Goal: Task Accomplishment & Management: Use online tool/utility

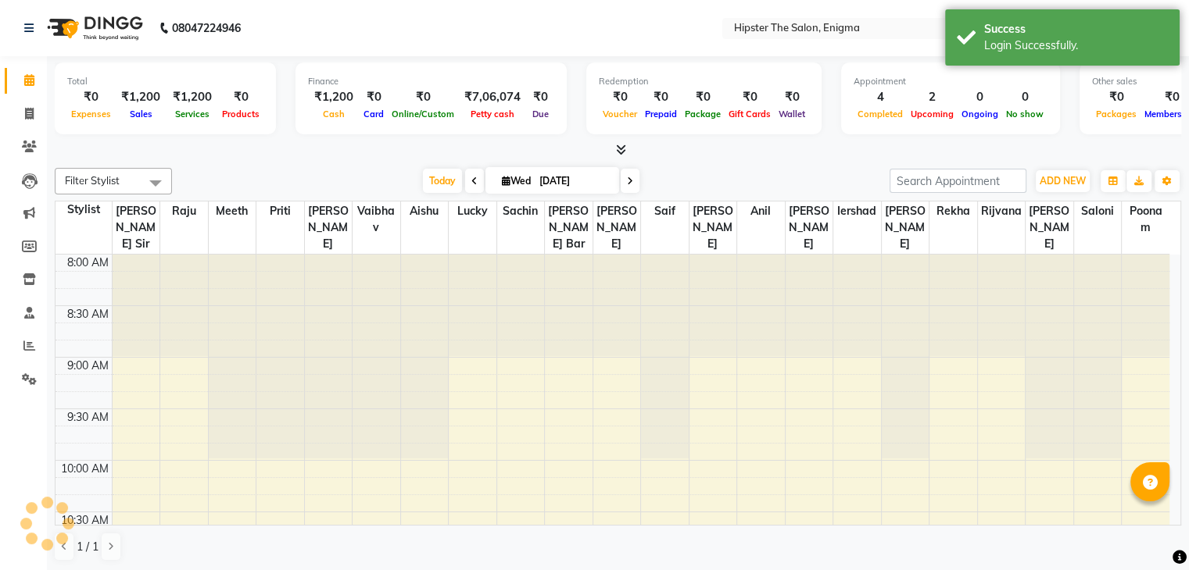
scroll to position [614, 0]
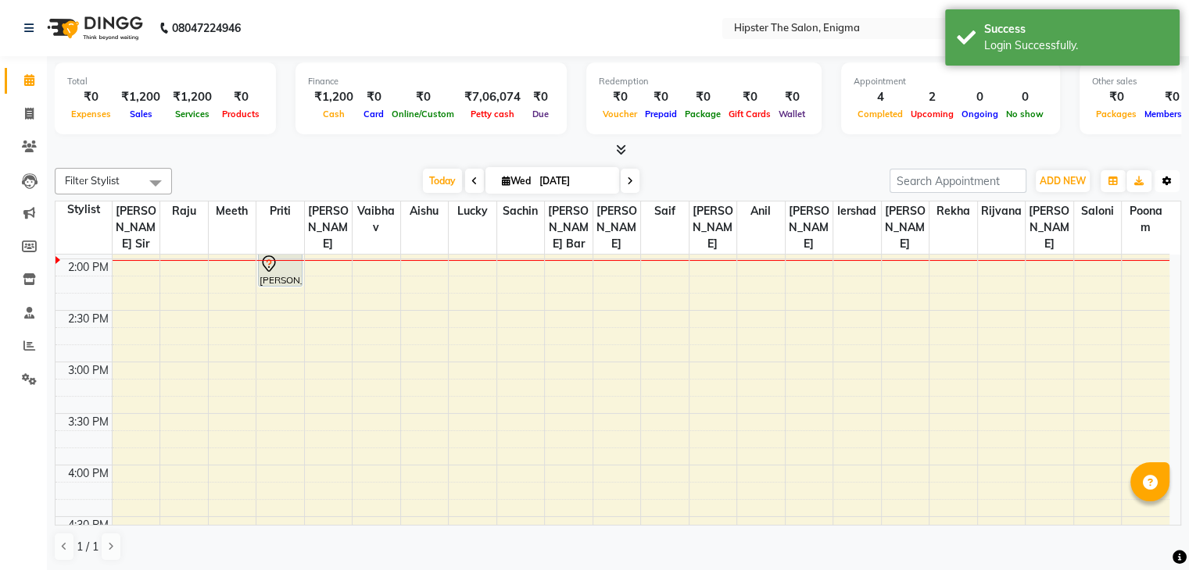
click at [1172, 177] on button "Toggle Dropdown" at bounding box center [1166, 181] width 25 height 22
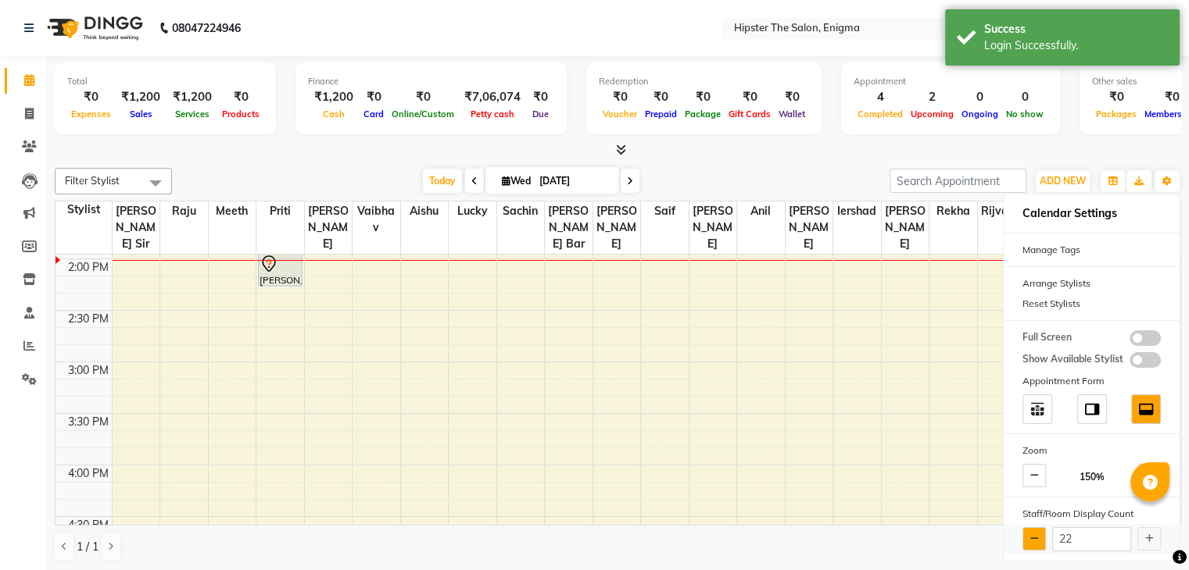
click at [1034, 534] on icon at bounding box center [1034, 538] width 9 height 9
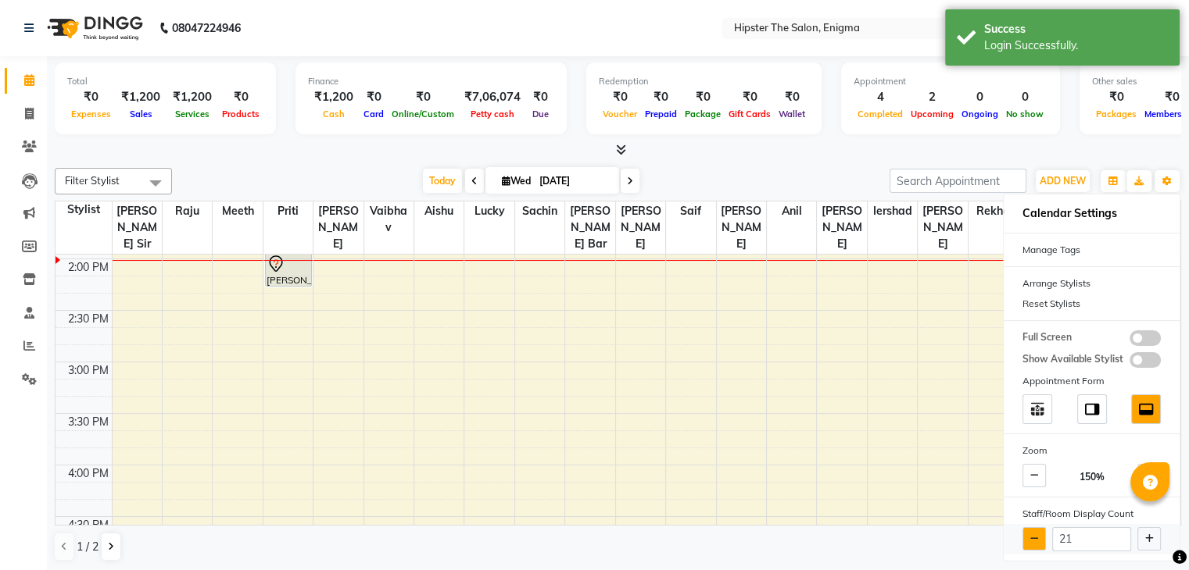
click at [1034, 534] on icon at bounding box center [1034, 538] width 9 height 9
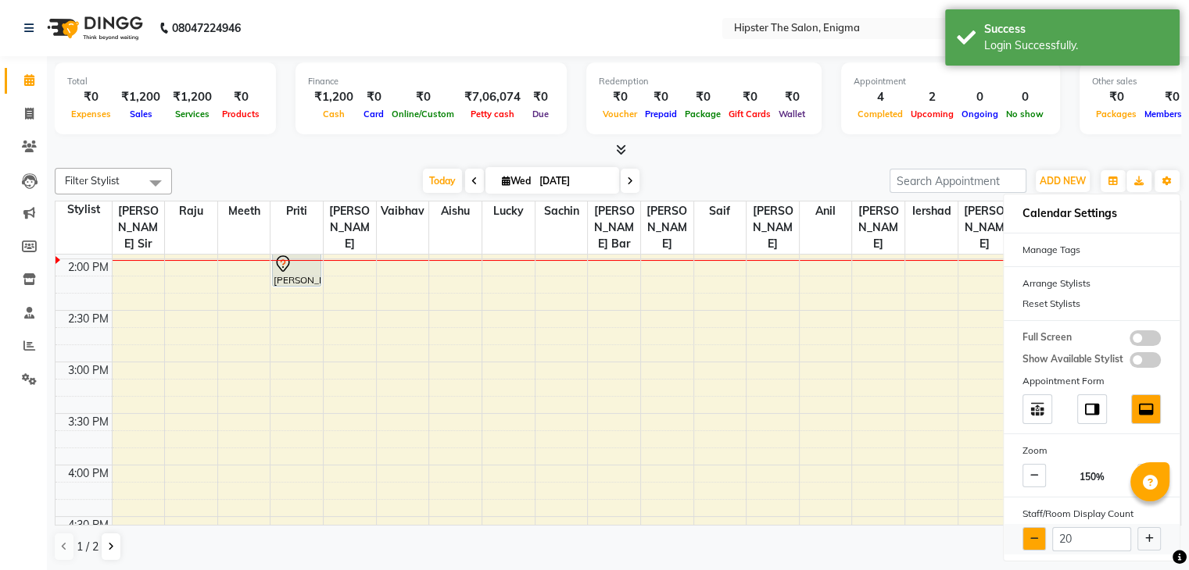
click at [1034, 534] on icon at bounding box center [1034, 538] width 9 height 9
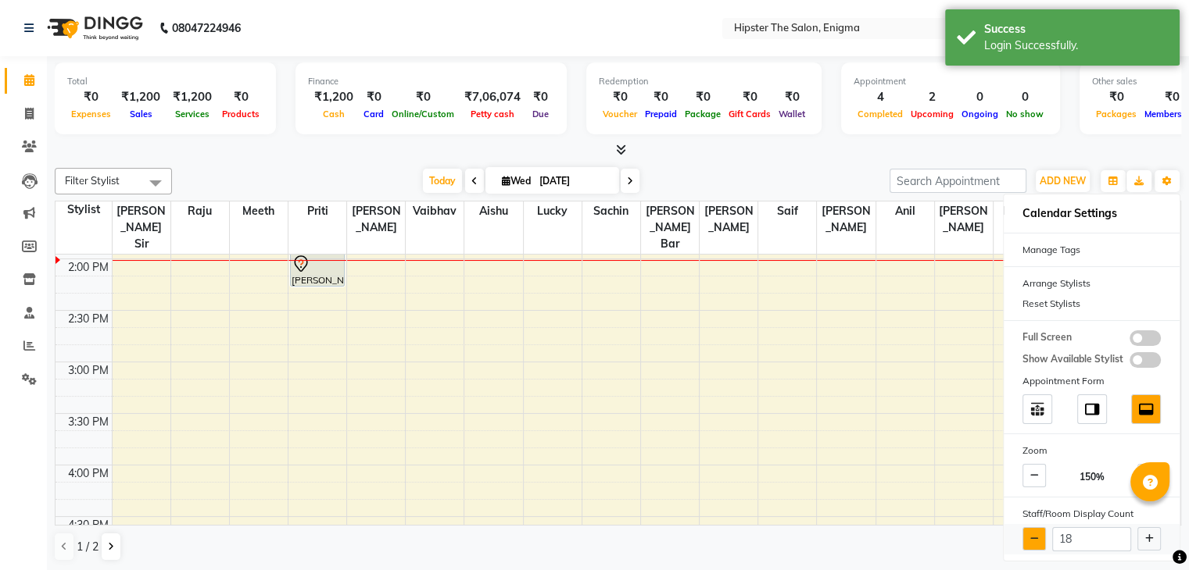
click at [1034, 534] on icon at bounding box center [1034, 538] width 9 height 9
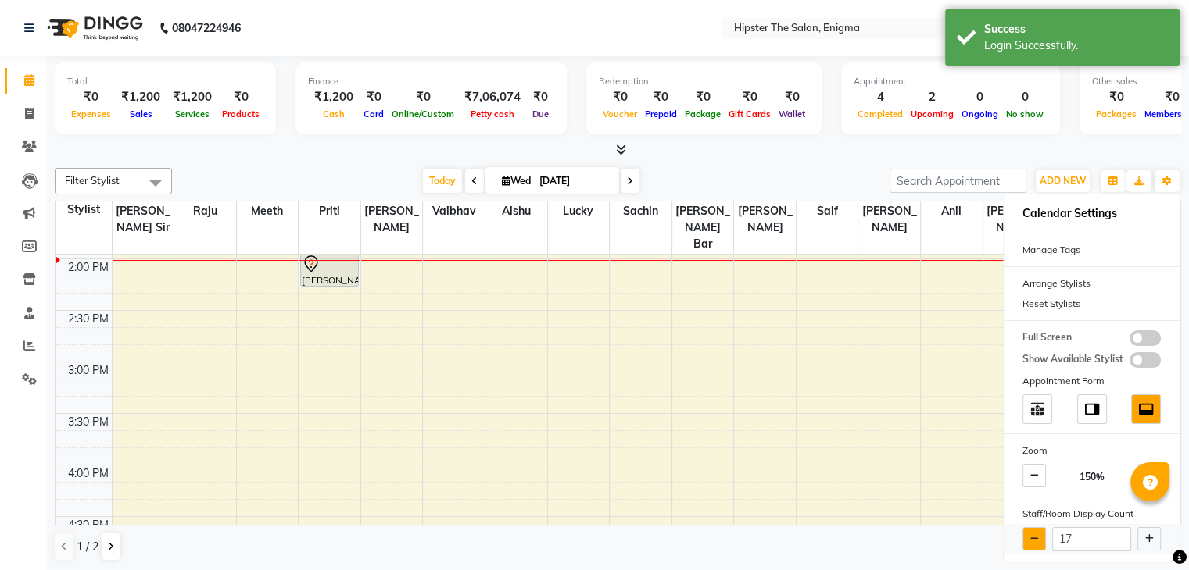
click at [1034, 534] on icon at bounding box center [1034, 538] width 9 height 9
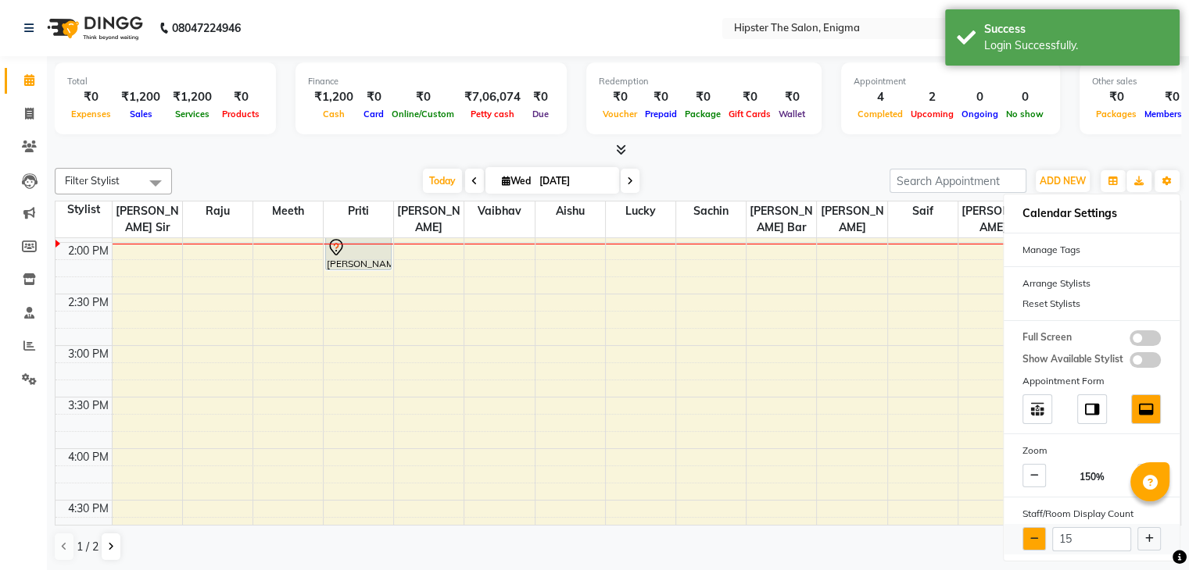
click at [1034, 534] on icon at bounding box center [1034, 538] width 9 height 9
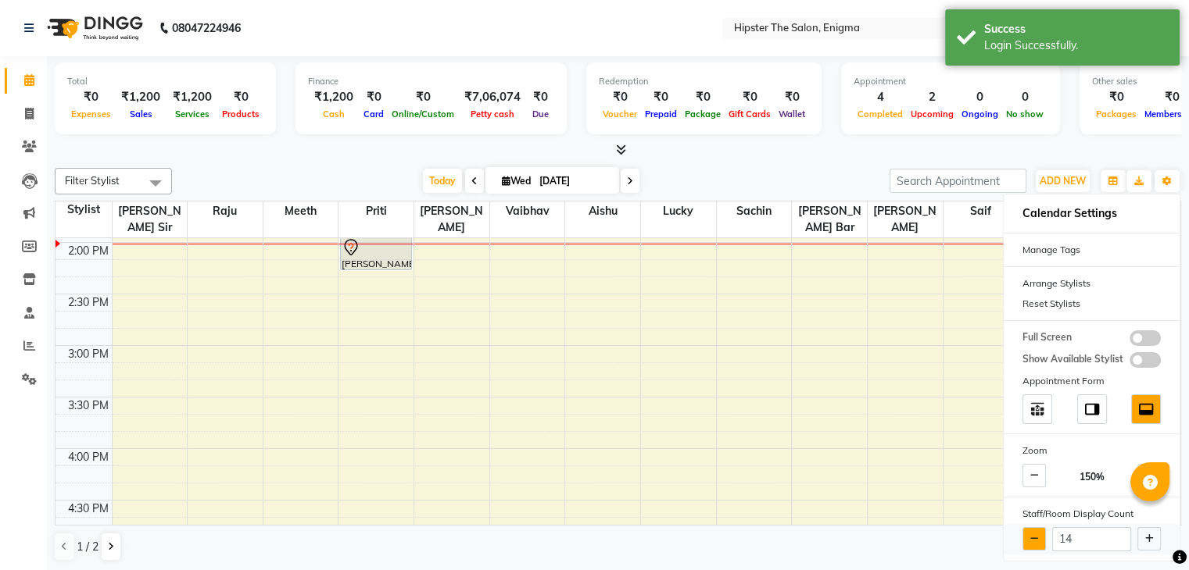
click at [1034, 534] on icon at bounding box center [1034, 538] width 9 height 9
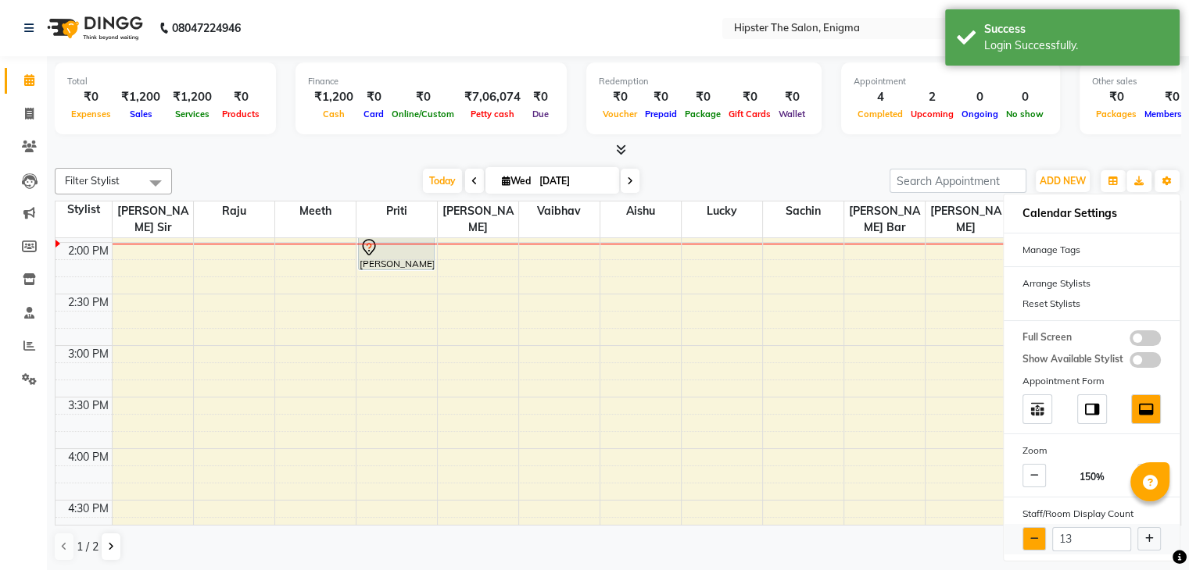
click at [1034, 534] on icon at bounding box center [1034, 538] width 9 height 9
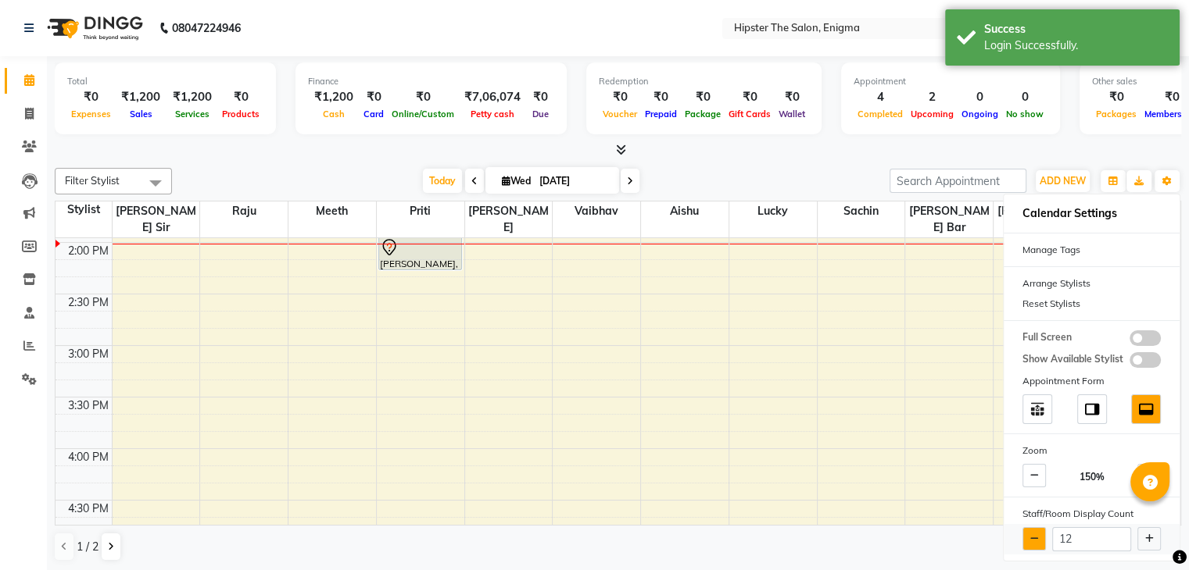
click at [1034, 534] on icon at bounding box center [1034, 538] width 9 height 9
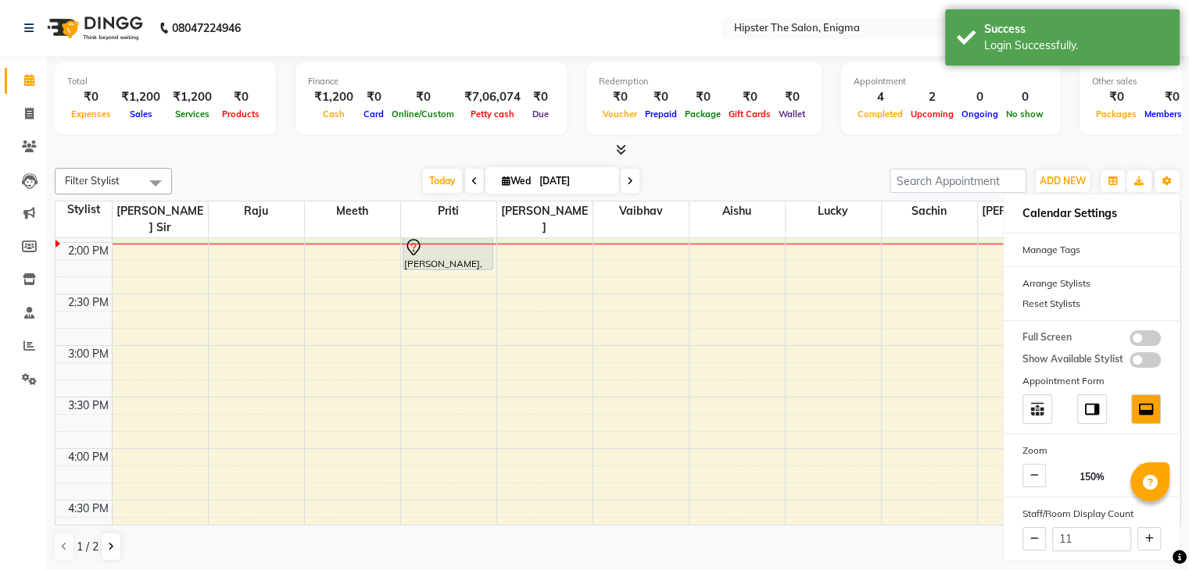
click at [786, 152] on div at bounding box center [618, 150] width 1126 height 16
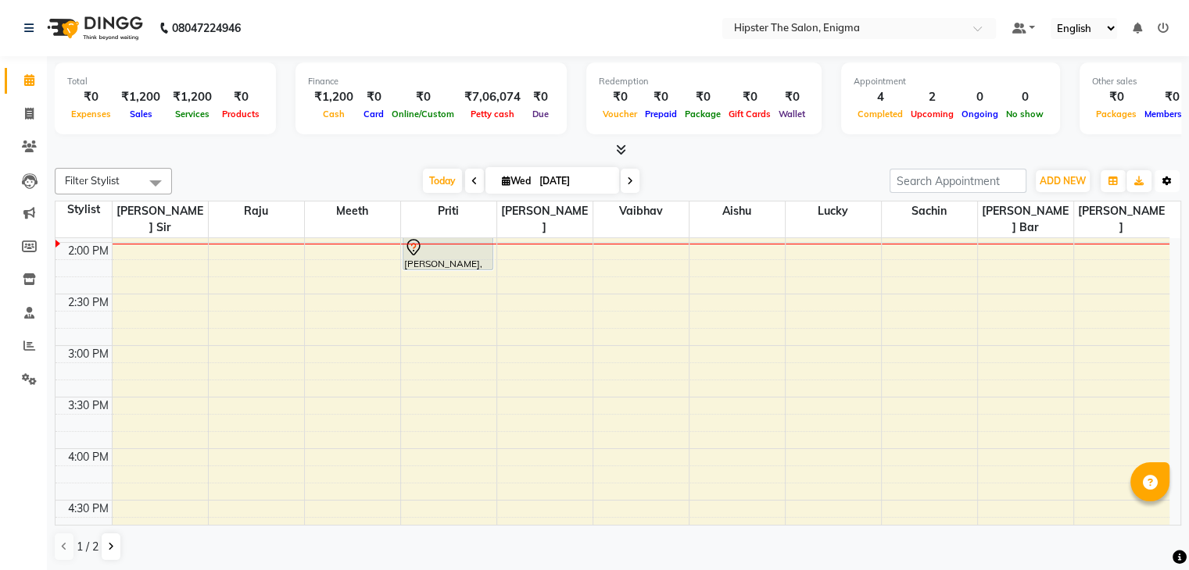
click at [1167, 179] on icon "button" at bounding box center [1166, 181] width 9 height 9
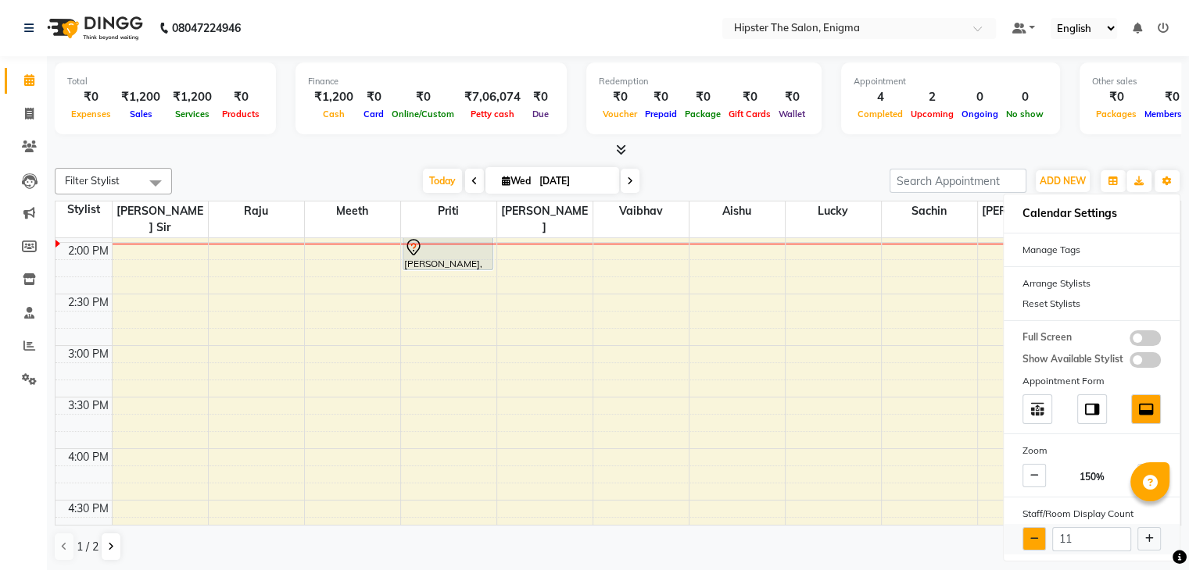
click at [1037, 538] on icon at bounding box center [1034, 538] width 9 height 9
type input "10"
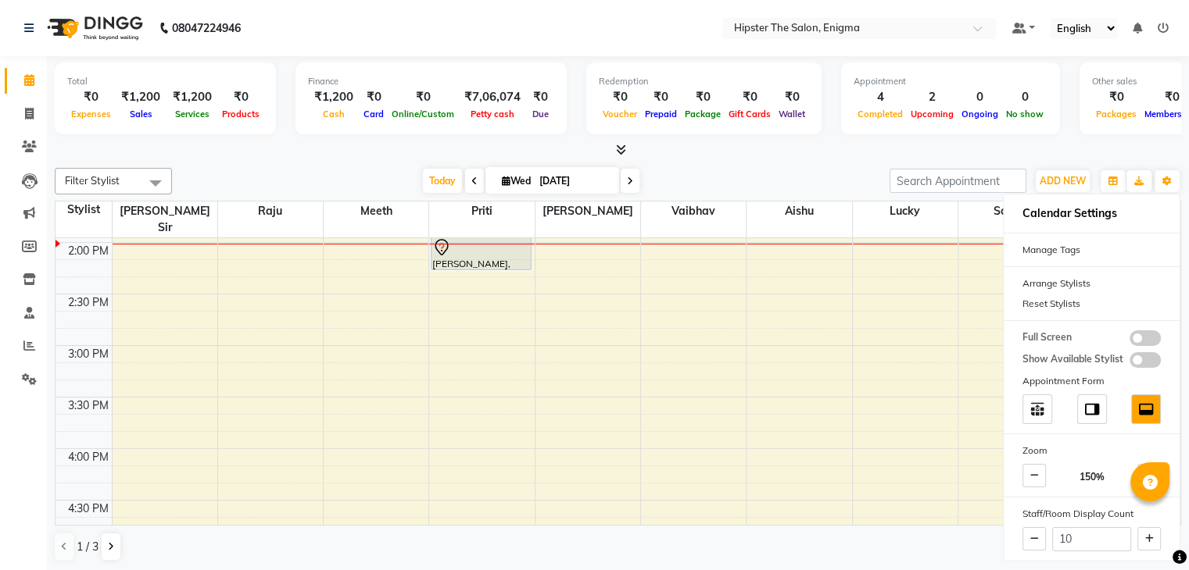
click at [814, 178] on div "[DATE] [DATE]" at bounding box center [531, 181] width 702 height 23
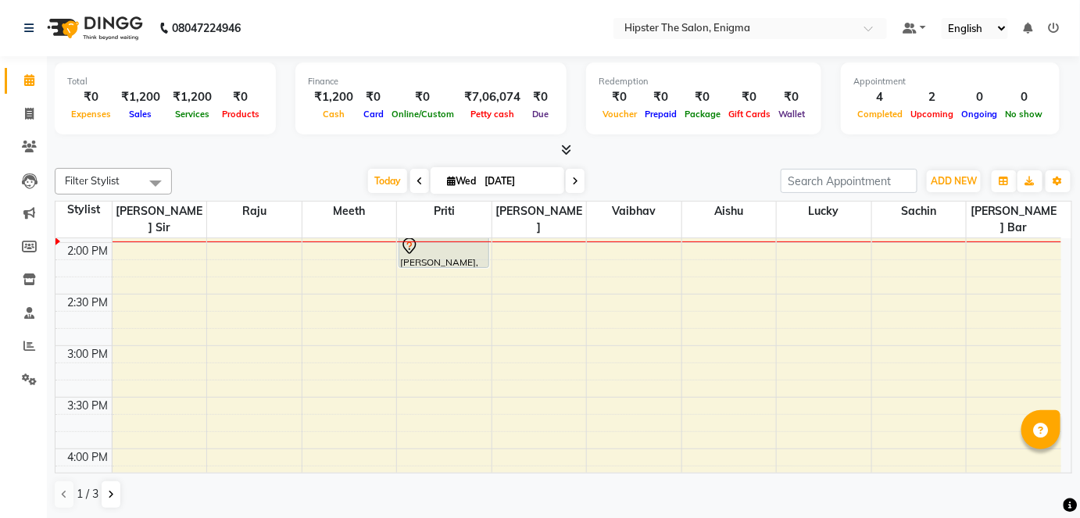
drag, startPoint x: 1110, startPoint y: 4, endPoint x: 675, endPoint y: 175, distance: 467.0
click at [675, 175] on div "[DATE] [DATE]" at bounding box center [476, 181] width 593 height 23
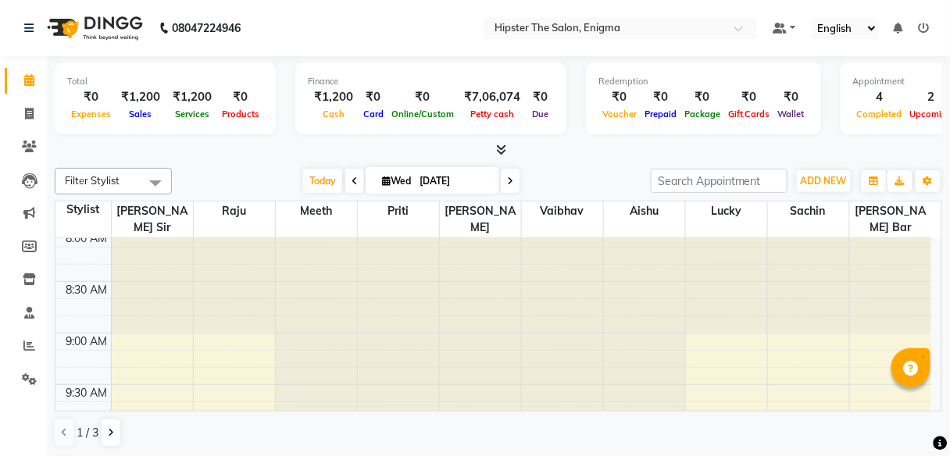
scroll to position [8, 0]
drag, startPoint x: 1069, startPoint y: 0, endPoint x: 620, endPoint y: 136, distance: 468.7
click at [620, 136] on div "Total ₹0 Expenses ₹1,200 Sales ₹1,200 Services ₹0 Products Finance ₹1,200 Cash …" at bounding box center [499, 101] width 888 height 77
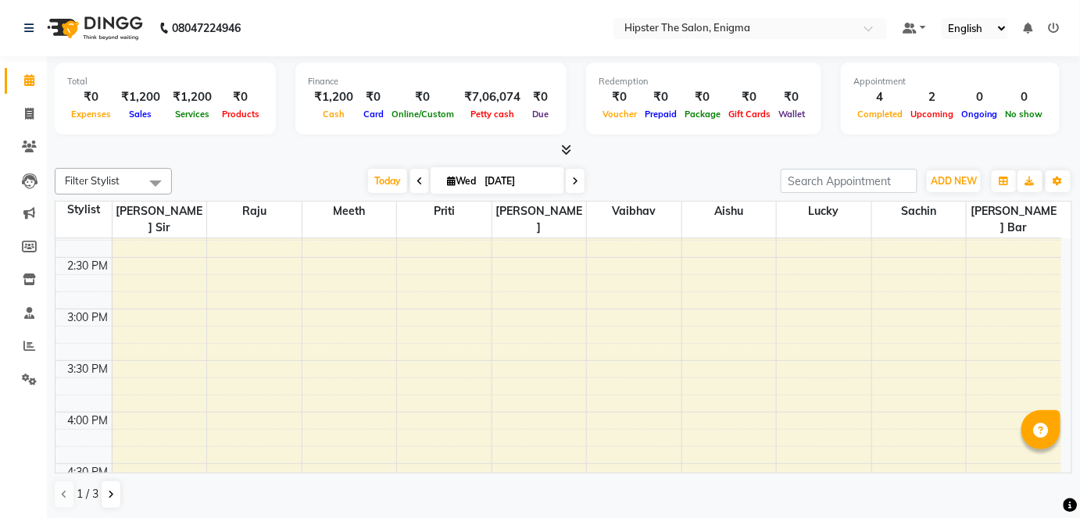
scroll to position [651, 0]
drag, startPoint x: 855, startPoint y: 0, endPoint x: 702, endPoint y: 176, distance: 233.2
click at [702, 176] on div "[DATE] [DATE]" at bounding box center [476, 181] width 593 height 23
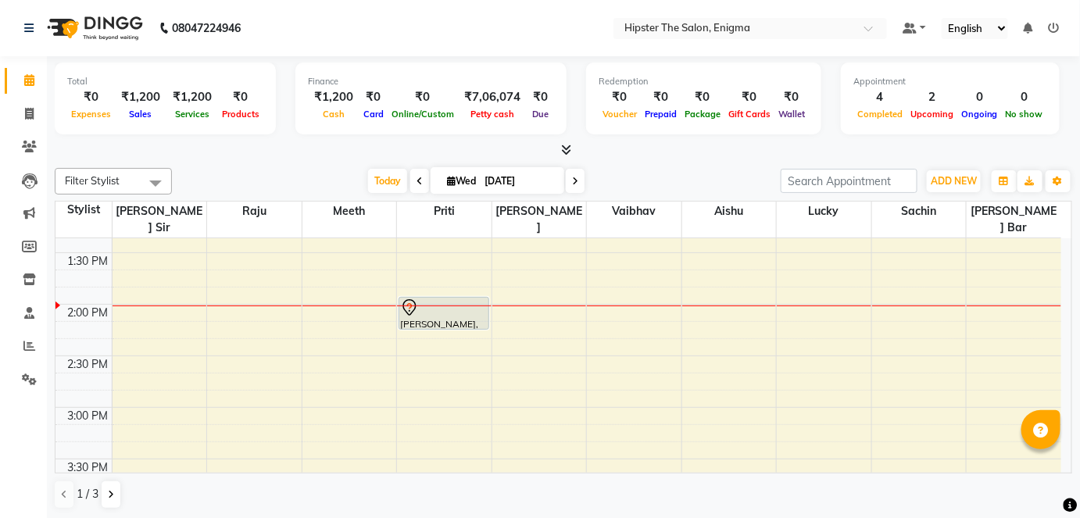
scroll to position [552, 0]
